Goal: Information Seeking & Learning: Learn about a topic

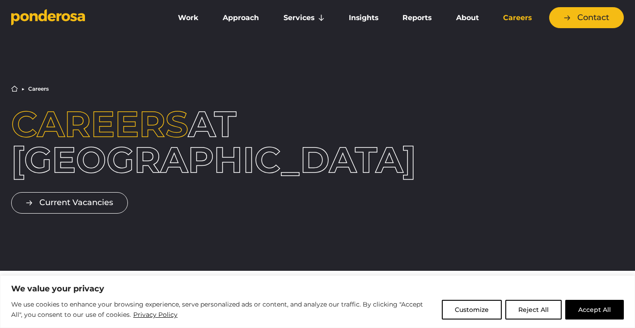
scroll to position [10, 0]
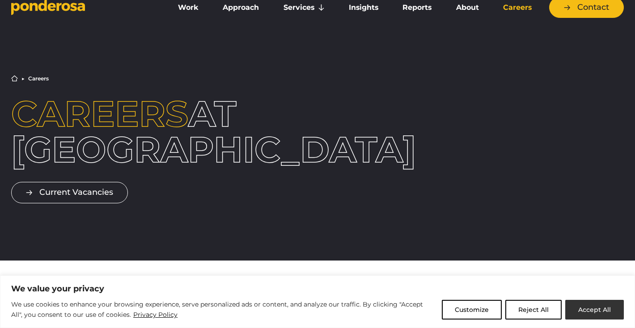
click at [584, 309] on button "Accept All" at bounding box center [594, 310] width 59 height 20
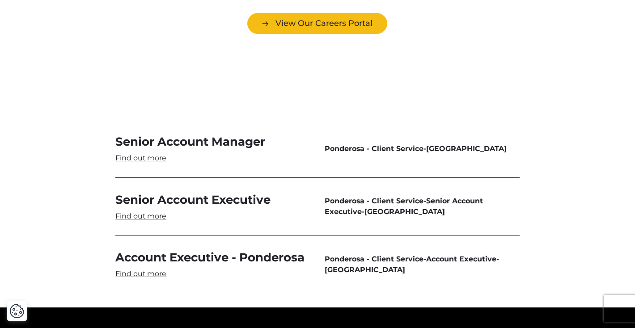
scroll to position [2647, 0]
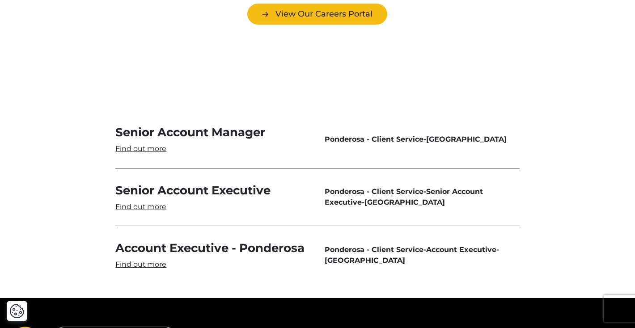
click at [143, 125] on link "Senior Account Manager" at bounding box center [212, 139] width 195 height 29
click at [144, 183] on link "Senior Account Executive" at bounding box center [212, 197] width 195 height 29
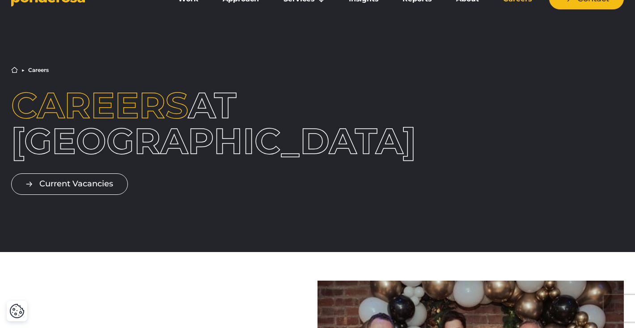
scroll to position [0, 0]
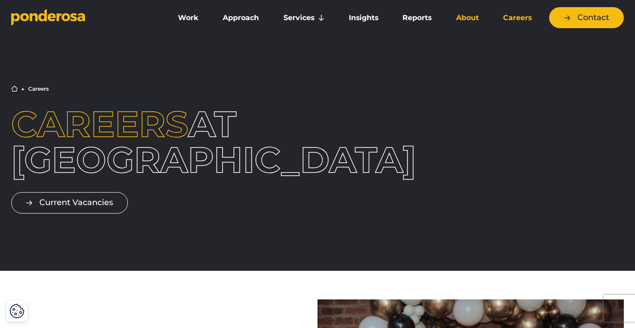
click at [472, 21] on link "About" at bounding box center [466, 17] width 43 height 19
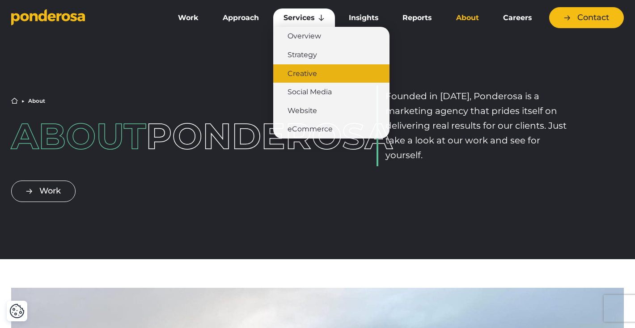
click at [303, 78] on link "Creative" at bounding box center [331, 73] width 116 height 19
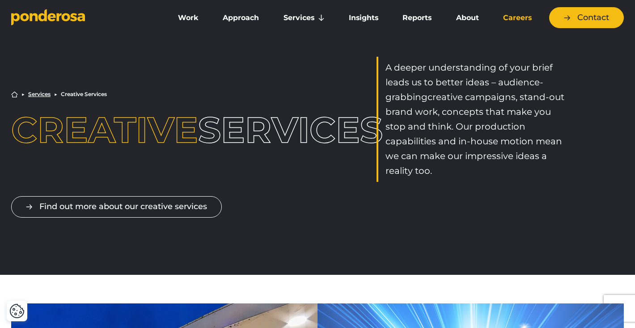
click at [522, 16] on link "Careers" at bounding box center [517, 17] width 49 height 19
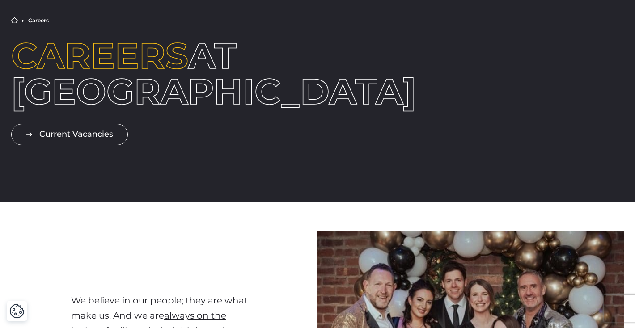
click at [114, 123] on div "Current Vacancies" at bounding box center [134, 127] width 247 height 35
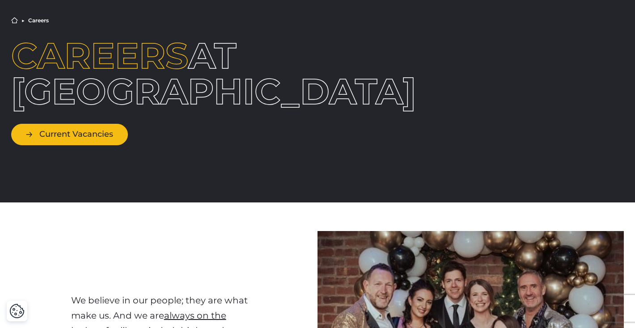
click at [117, 128] on link "Current Vacancies" at bounding box center [69, 134] width 117 height 21
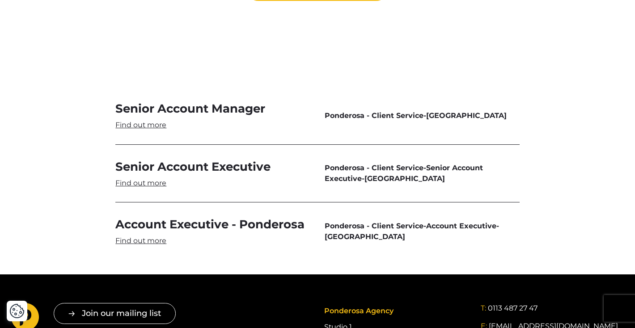
scroll to position [2681, 0]
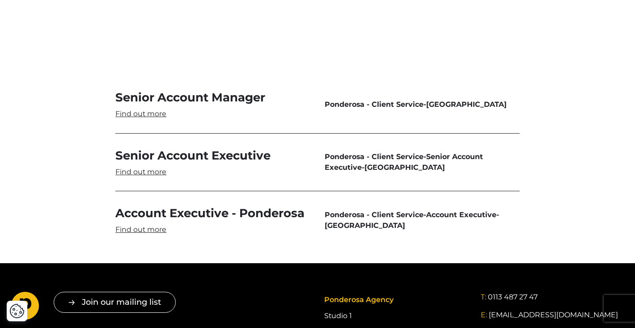
click at [155, 206] on link "Account Executive - Ponderosa" at bounding box center [212, 220] width 195 height 29
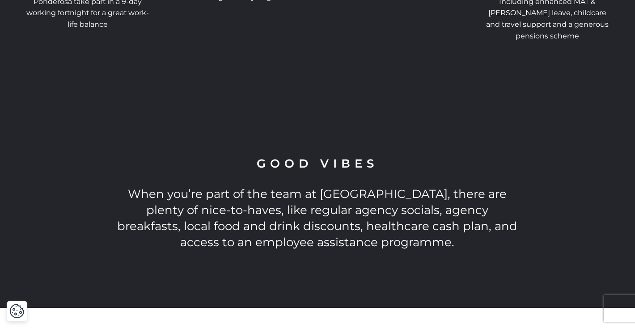
scroll to position [1733, 0]
